Goal: Task Accomplishment & Management: Manage account settings

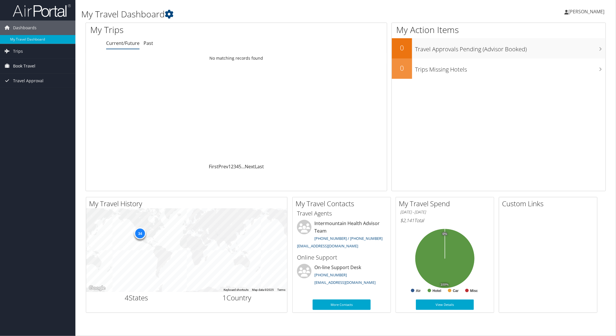
click at [18, 67] on span "Book Travel" at bounding box center [24, 66] width 22 height 14
click at [28, 158] on div "Dashboards My Travel Dashboard Trips Current/Future Trips Past Trips Trips Miss…" at bounding box center [308, 168] width 616 height 336
click at [580, 12] on span "[PERSON_NAME]" at bounding box center [586, 11] width 36 height 6
click at [555, 30] on link "My Settings" at bounding box center [571, 32] width 65 height 10
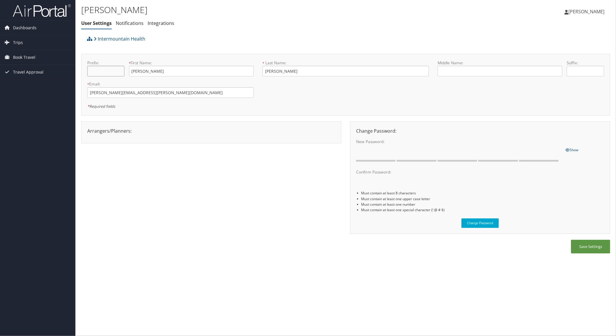
click at [99, 68] on input "text" at bounding box center [105, 71] width 37 height 11
type input "Dr"
click at [250, 189] on div "Arrangers/Planners: Edit Arrangers & Planners Amanda Aagard Amanda Cole Amy Lov…" at bounding box center [345, 180] width 529 height 119
click at [586, 251] on button "Save Settings" at bounding box center [590, 247] width 39 height 14
click at [133, 22] on link "Notifications" at bounding box center [130, 23] width 28 height 6
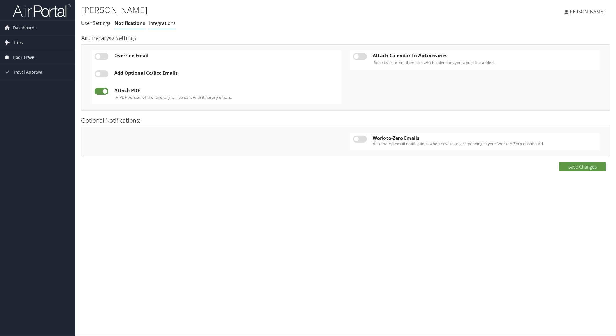
click at [160, 24] on link "Integrations" at bounding box center [162, 23] width 27 height 6
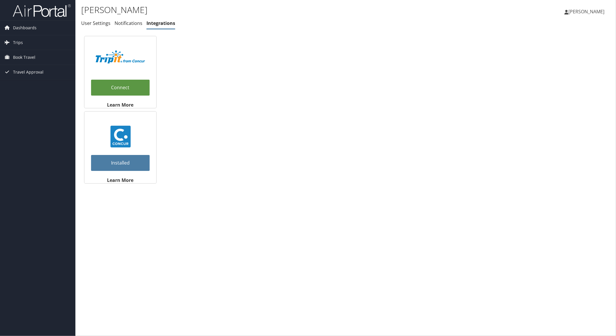
click at [589, 9] on span "[PERSON_NAME]" at bounding box center [586, 11] width 36 height 6
click at [561, 50] on link "View Travel Profile" at bounding box center [571, 52] width 65 height 10
click at [30, 57] on span "Book Travel" at bounding box center [24, 57] width 22 height 14
click at [47, 87] on link "Book/Manage Online Trips" at bounding box center [37, 86] width 75 height 9
